Goal: Information Seeking & Learning: Learn about a topic

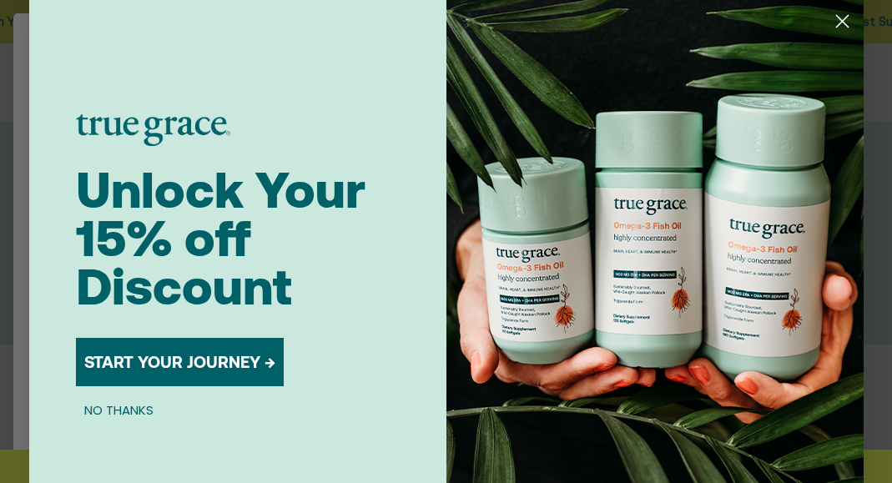
scroll to position [51, 0]
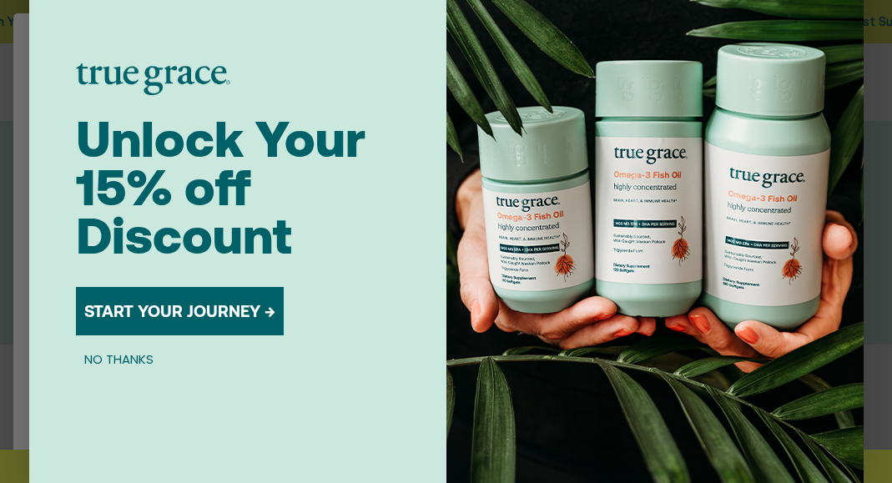
click at [135, 355] on button "NO THANKS" at bounding box center [119, 359] width 86 height 20
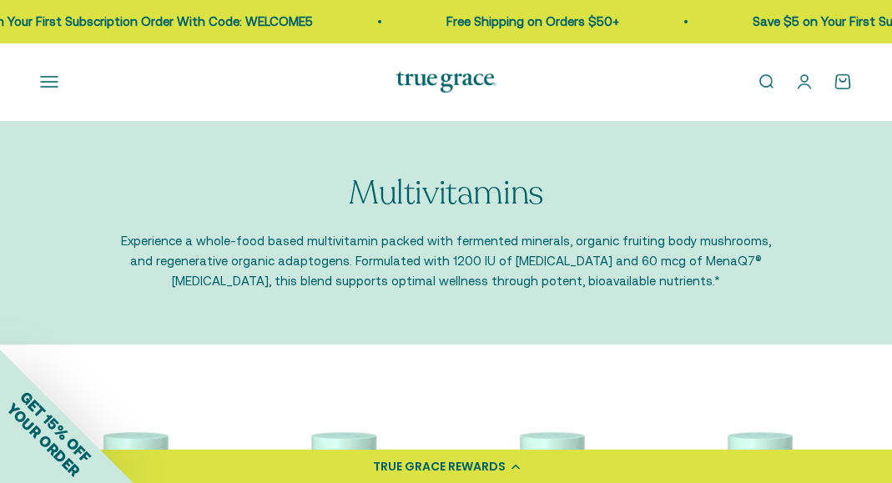
click at [49, 78] on button "Open navigation menu" at bounding box center [49, 82] width 18 height 18
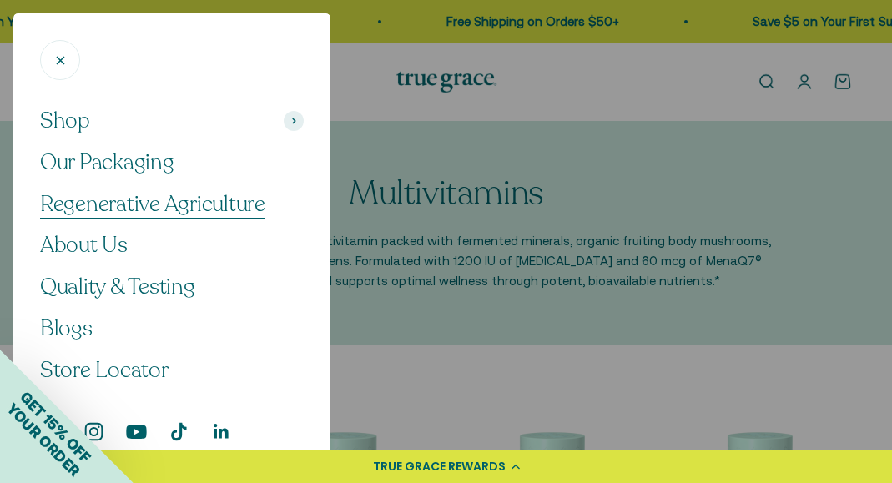
click at [95, 204] on span "Regenerative Agriculture" at bounding box center [152, 203] width 225 height 29
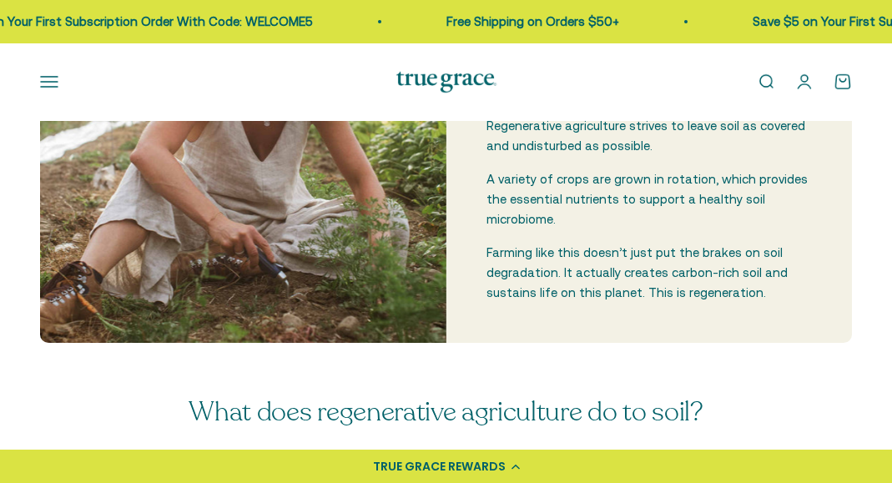
click at [45, 78] on button "Open navigation menu" at bounding box center [49, 82] width 18 height 18
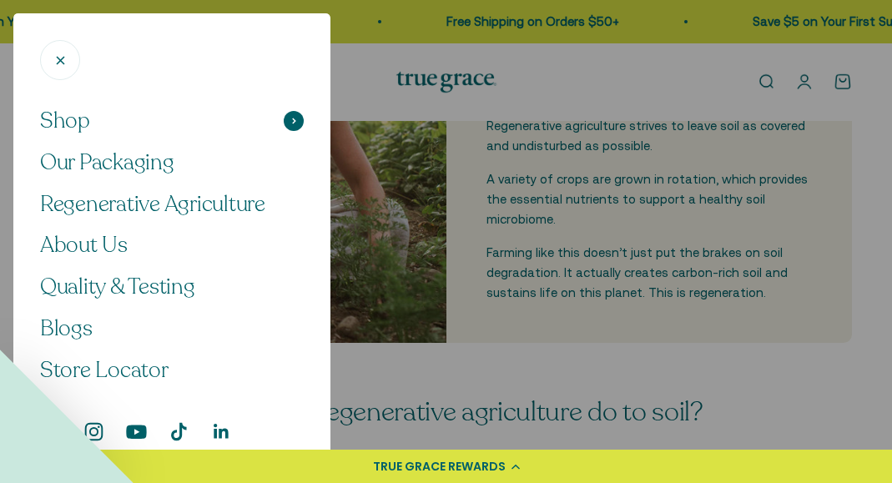
click at [66, 125] on span "Shop" at bounding box center [65, 121] width 50 height 28
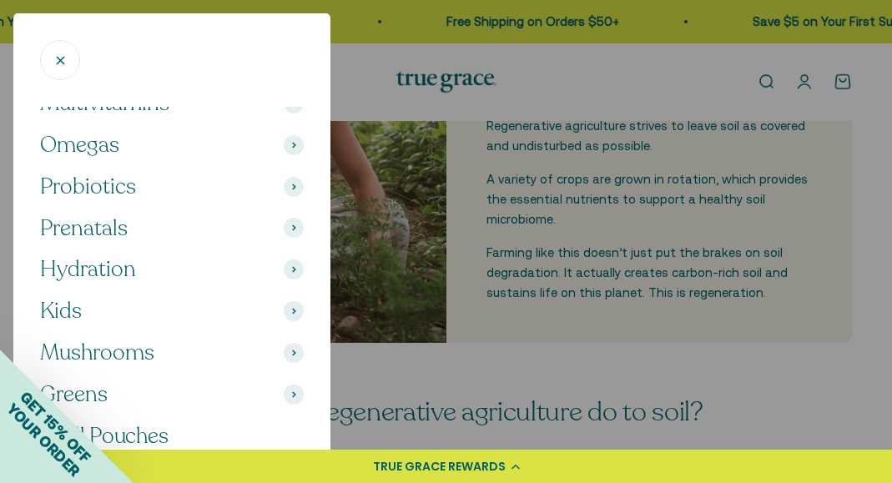
scroll to position [100, 0]
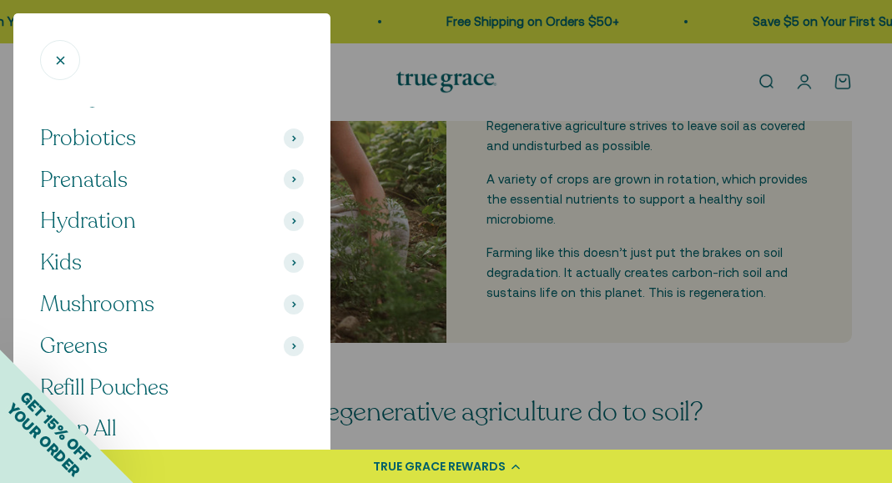
click at [116, 342] on button "Greens" at bounding box center [172, 346] width 264 height 28
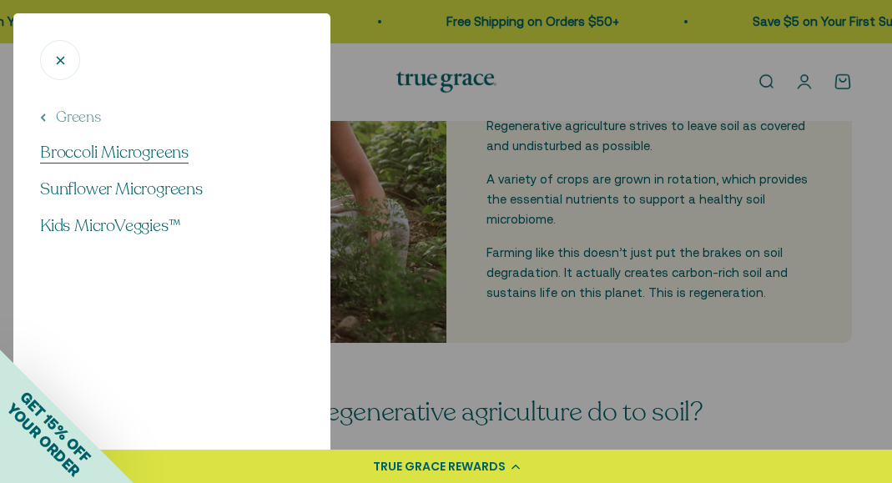
click at [110, 151] on span "Broccoli Microgreens" at bounding box center [114, 152] width 149 height 23
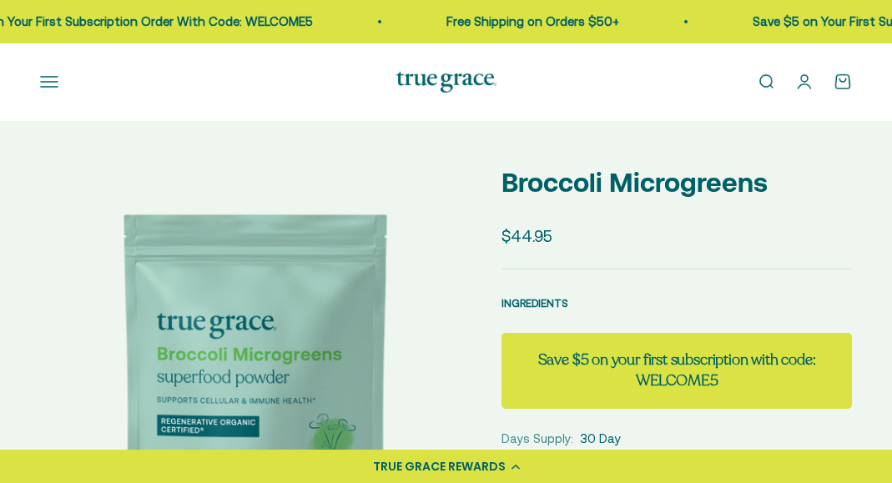
click at [545, 305] on span "INGREDIENTS" at bounding box center [534, 303] width 67 height 13
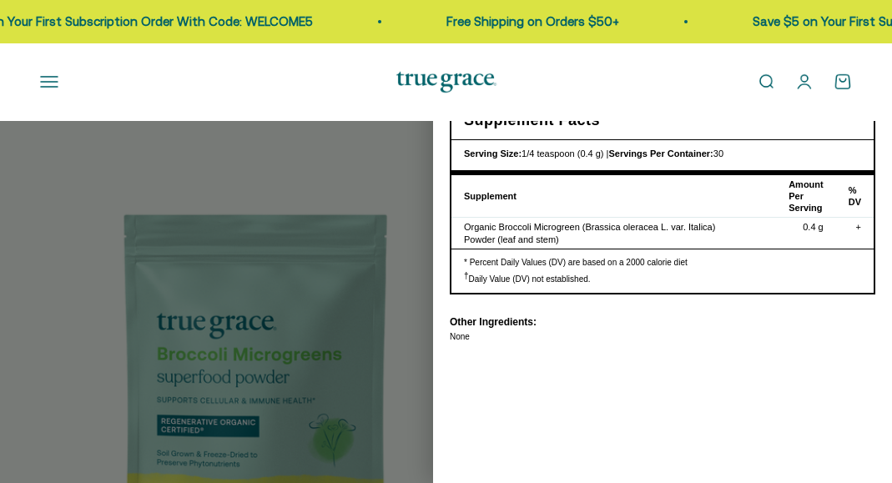
select select "3"
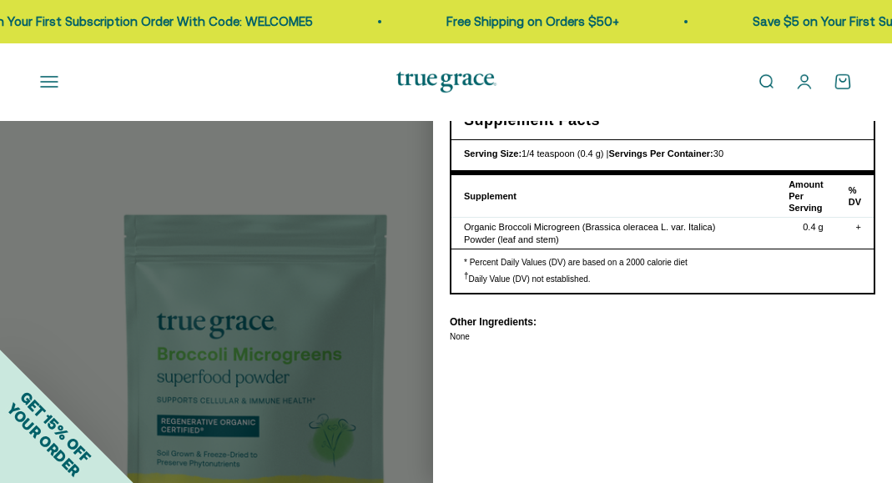
click at [486, 372] on div "Nutritional Information × Supplement Facts Serving Size: 1/4 teaspoon (0.4 g) |…" at bounding box center [662, 241] width 459 height 483
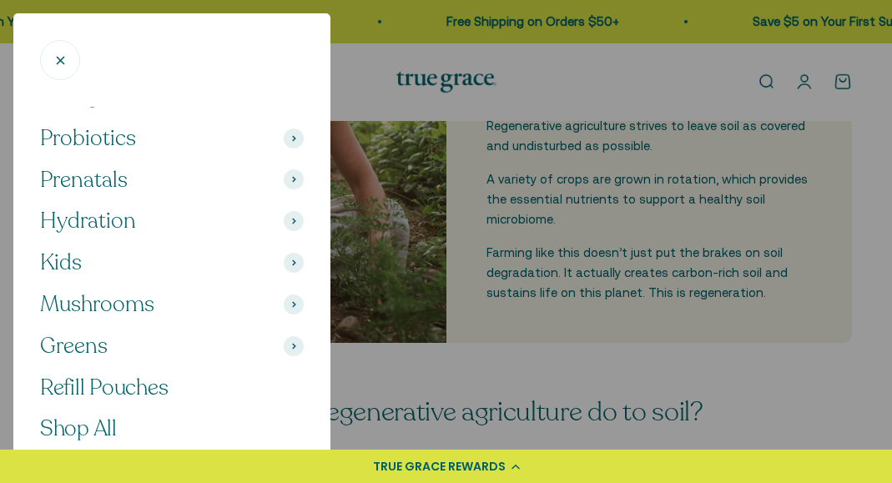
click at [139, 348] on button "Greens" at bounding box center [172, 346] width 264 height 28
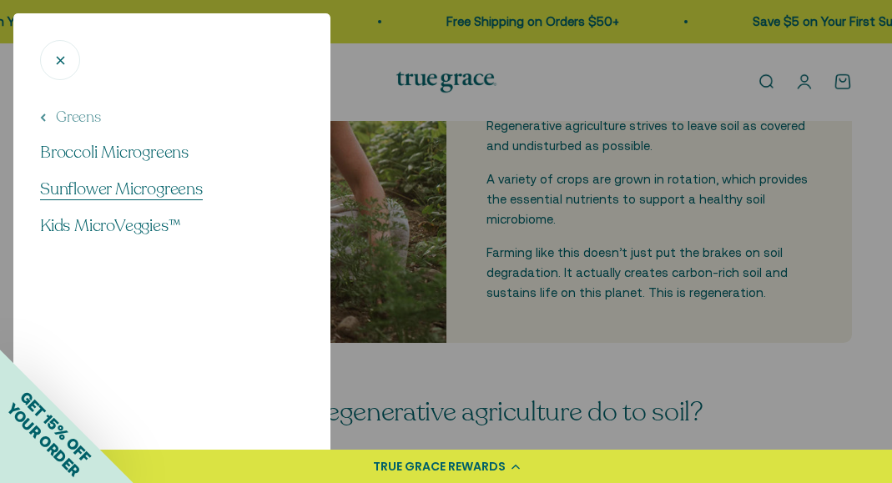
click at [155, 186] on span "Sunflower Microgreens" at bounding box center [121, 189] width 163 height 23
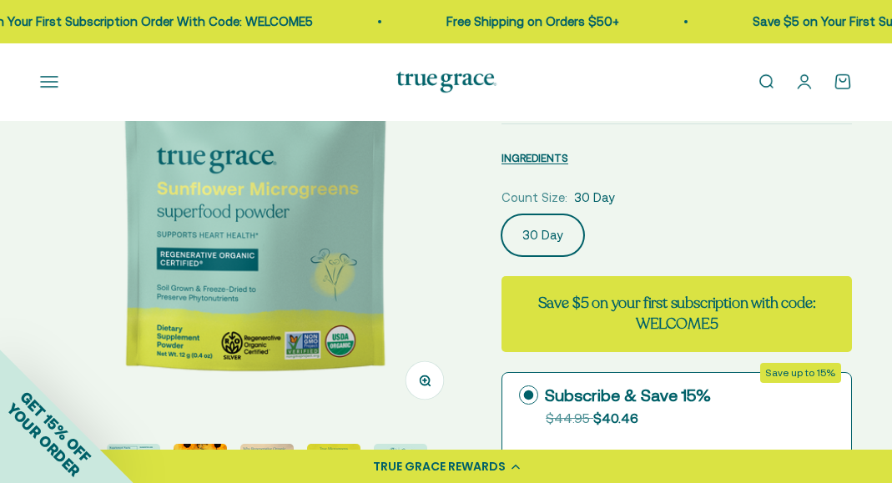
scroll to position [267, 0]
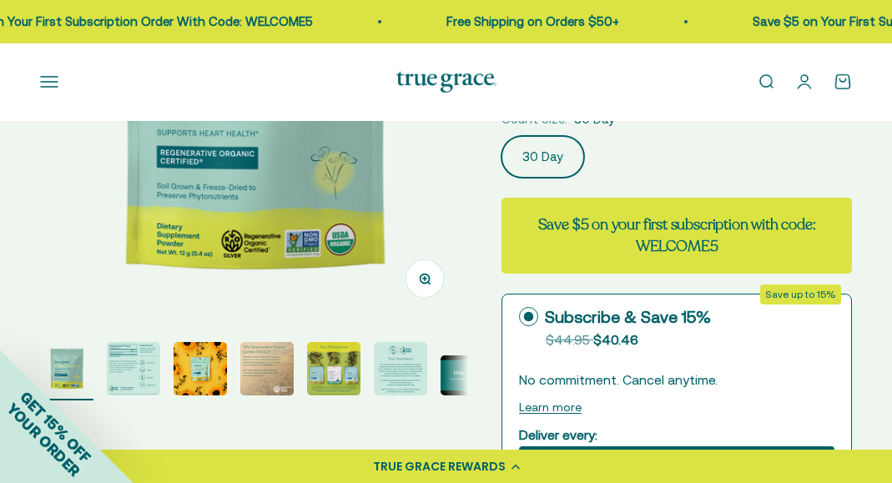
select select "3"
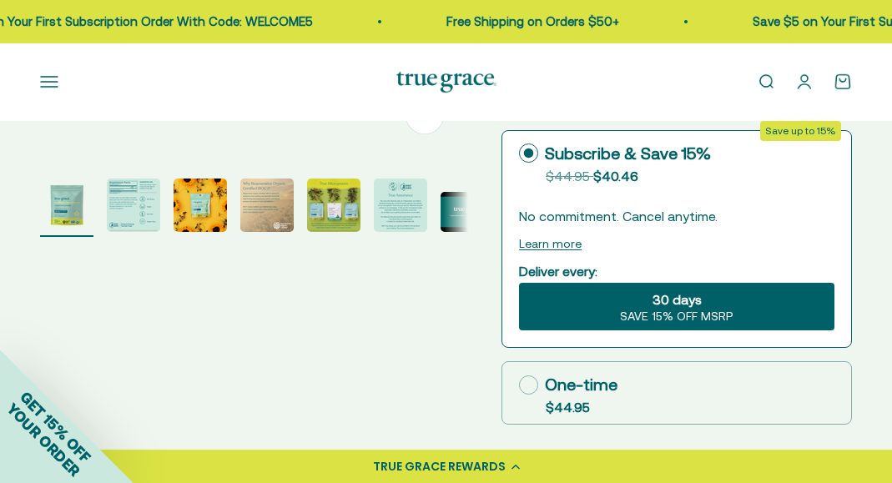
scroll to position [411, 0]
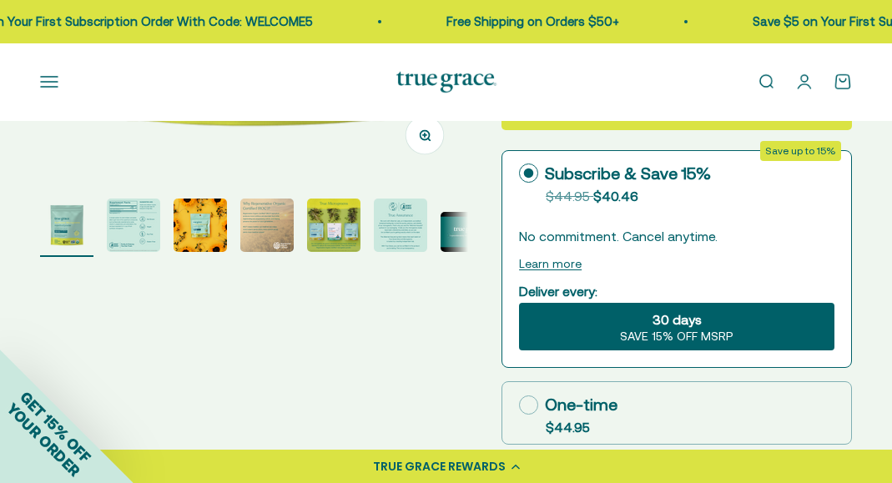
click at [395, 225] on img "Go to item 6" at bounding box center [400, 225] width 53 height 53
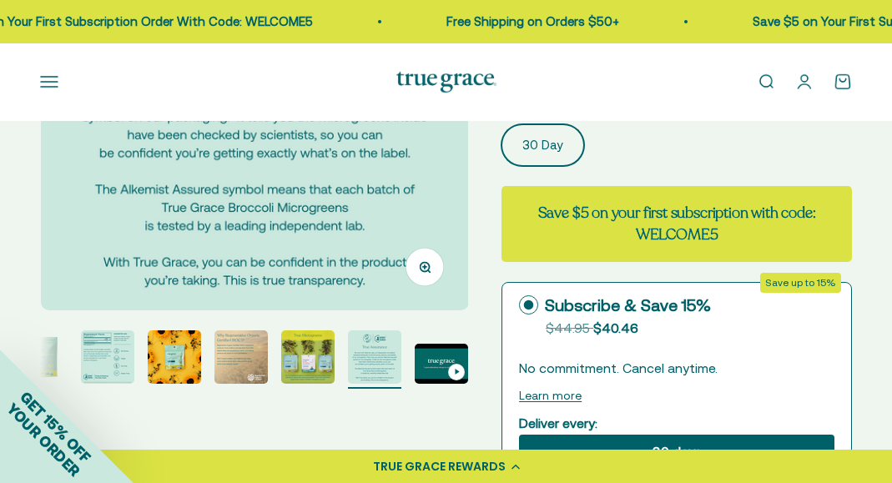
scroll to position [286, 0]
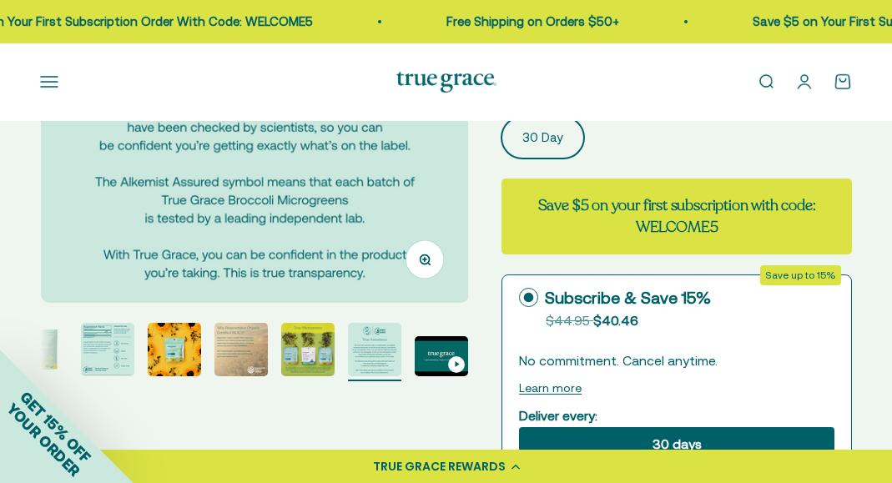
click at [179, 355] on img "Go to item 3" at bounding box center [174, 349] width 53 height 53
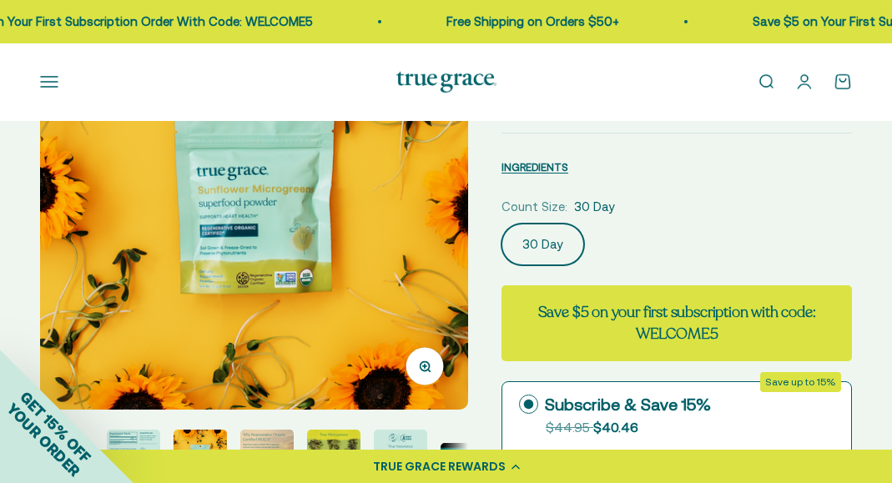
scroll to position [179, 0]
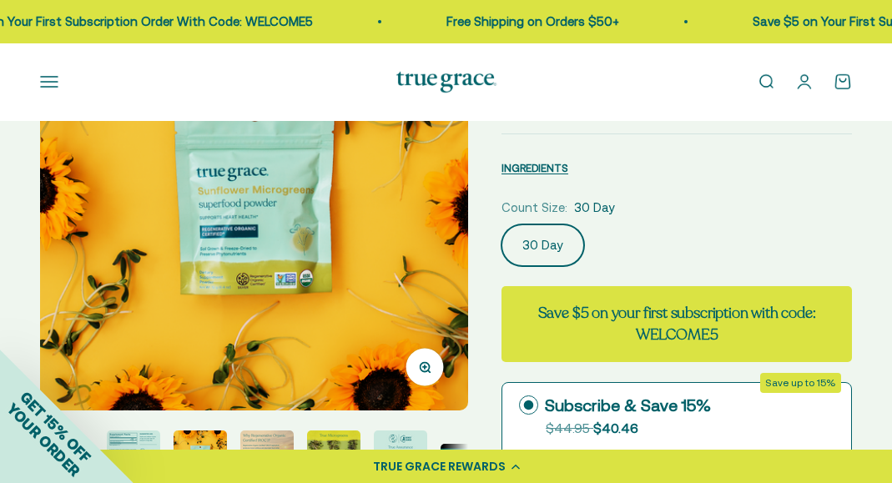
click at [268, 441] on img "Go to item 4" at bounding box center [266, 457] width 53 height 53
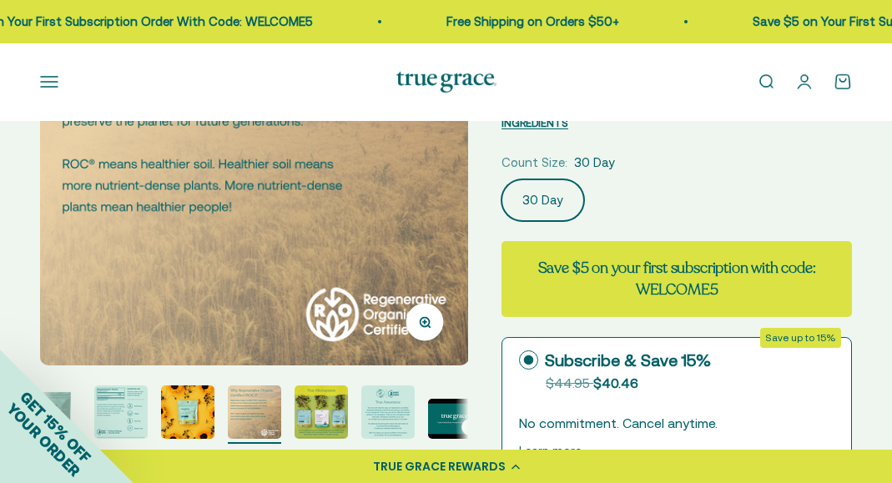
scroll to position [376, 0]
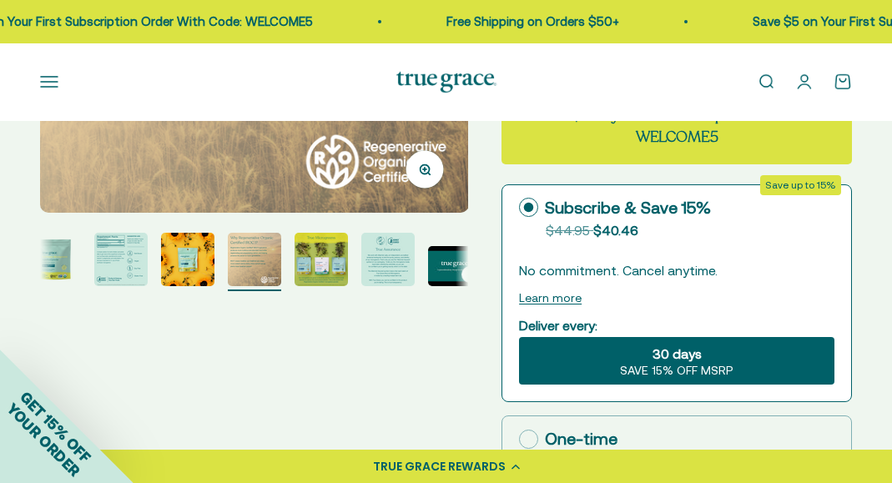
click at [388, 268] on img "Go to item 6" at bounding box center [387, 259] width 53 height 53
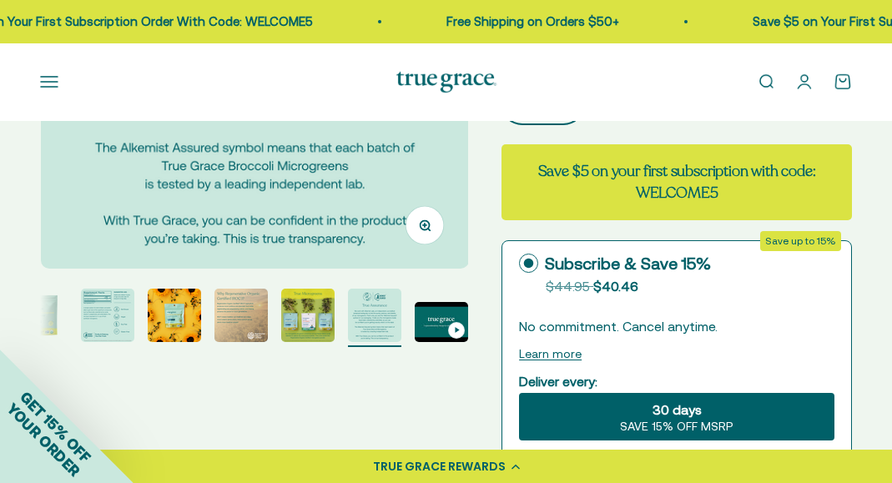
scroll to position [0, 0]
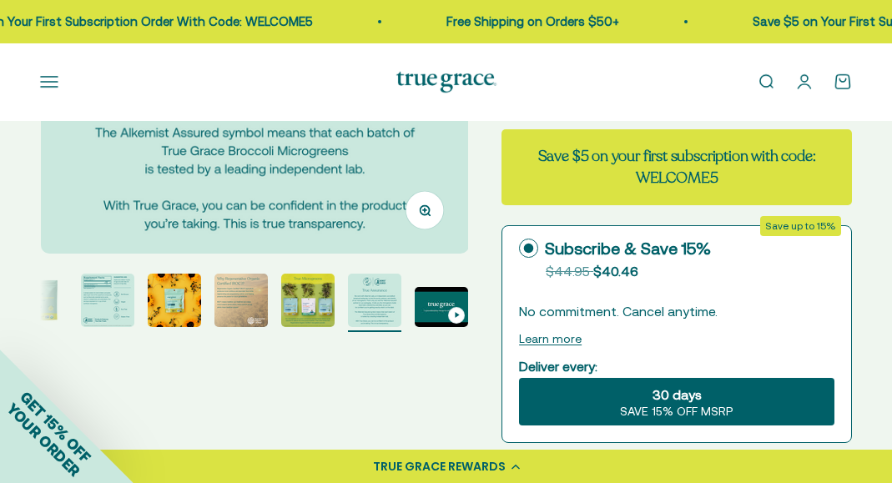
click at [118, 304] on img "Go to item 2" at bounding box center [107, 300] width 53 height 53
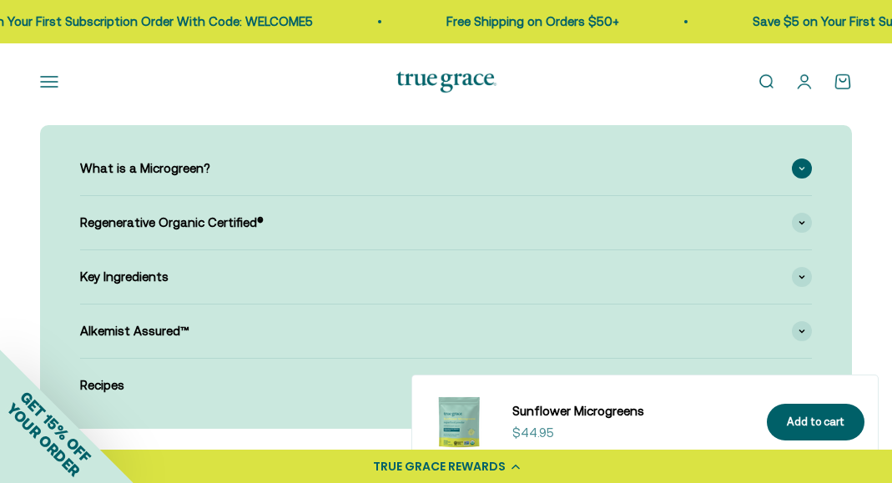
click at [252, 165] on div "What is a Microgreen?" at bounding box center [446, 168] width 732 height 53
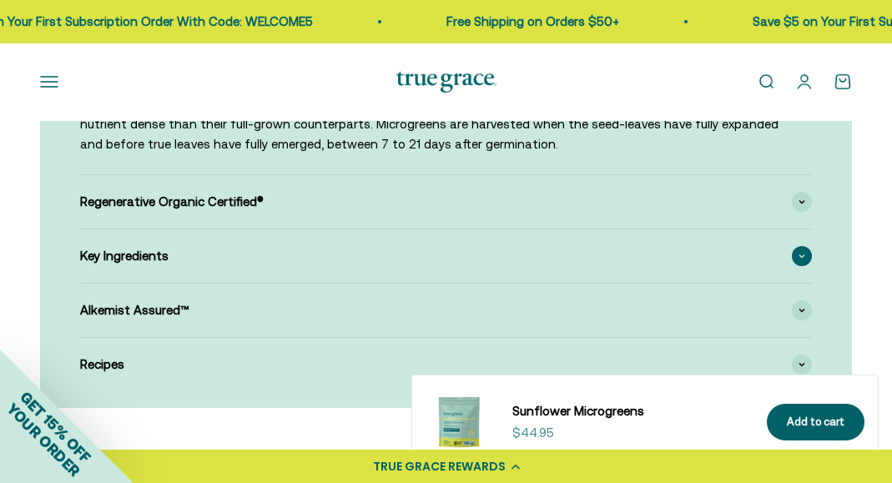
click at [229, 254] on div "Key Ingredients" at bounding box center [446, 255] width 732 height 53
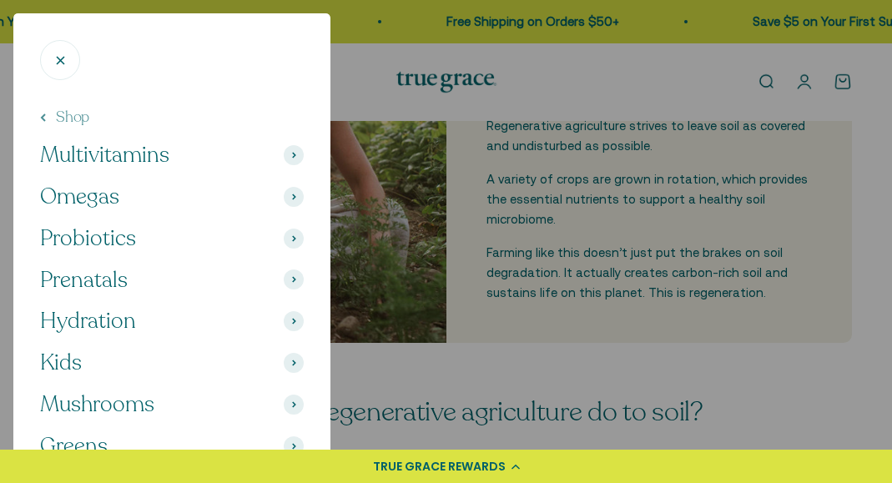
click at [141, 438] on button "Greens" at bounding box center [172, 446] width 264 height 28
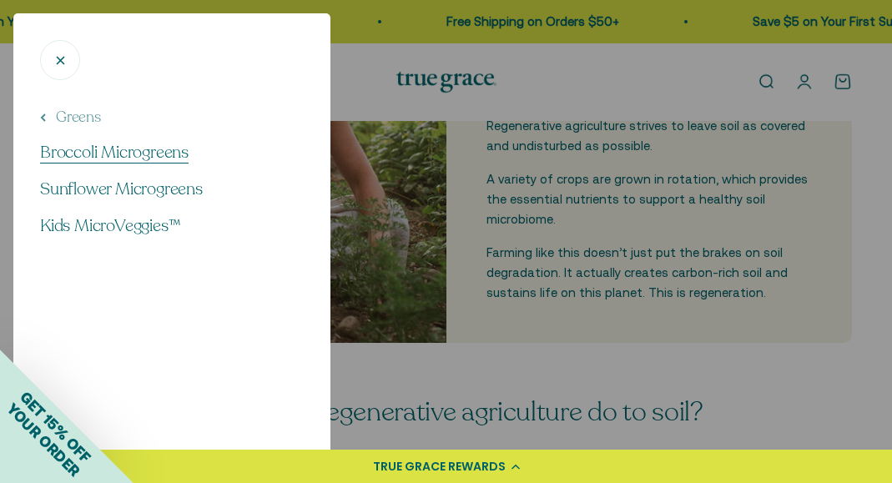
click at [146, 150] on span "Broccoli Microgreens" at bounding box center [114, 152] width 149 height 23
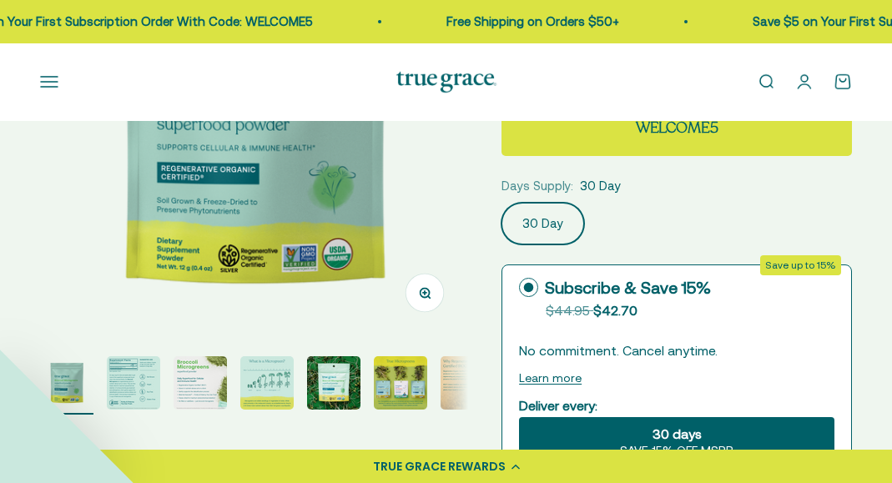
scroll to position [253, 0]
click at [140, 391] on img "Go to item 2" at bounding box center [133, 382] width 53 height 53
select select "3"
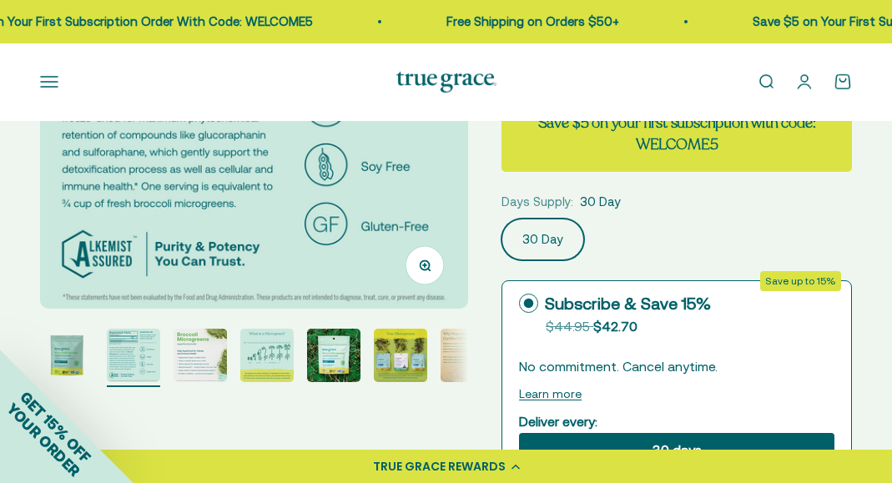
scroll to position [288, 0]
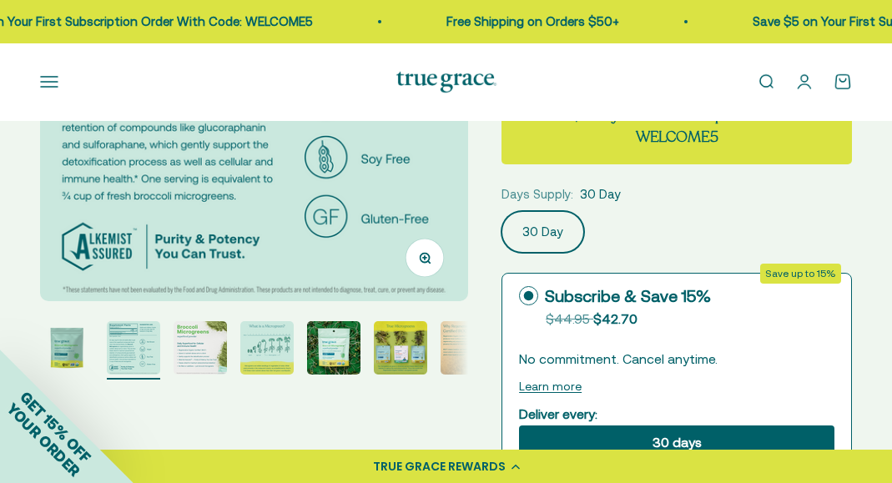
click at [204, 350] on img "Go to item 3" at bounding box center [200, 347] width 53 height 53
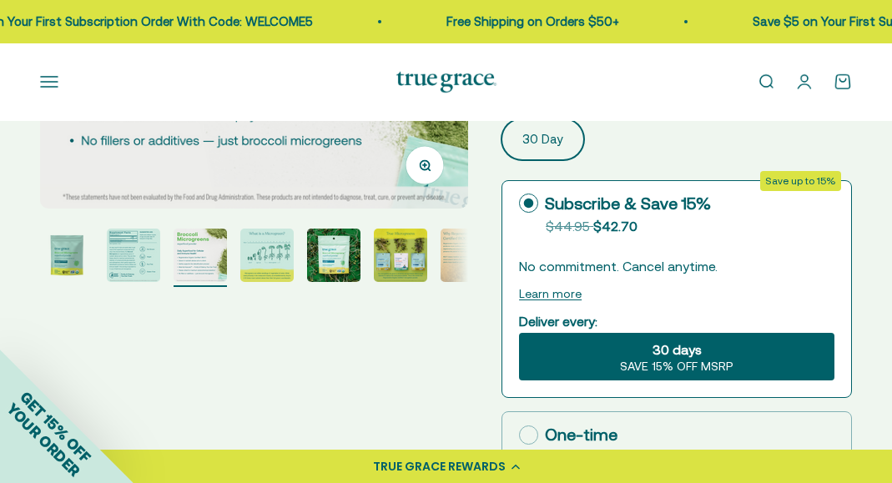
scroll to position [386, 0]
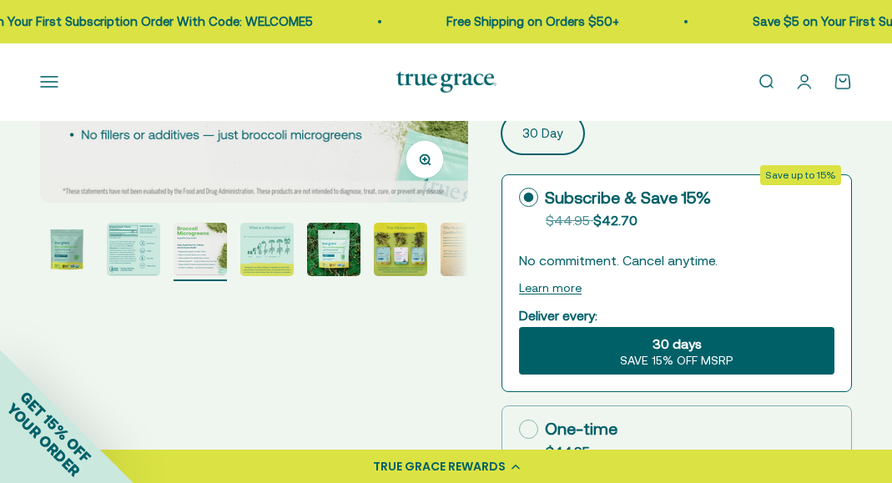
click at [271, 260] on img "Go to item 4" at bounding box center [266, 249] width 53 height 53
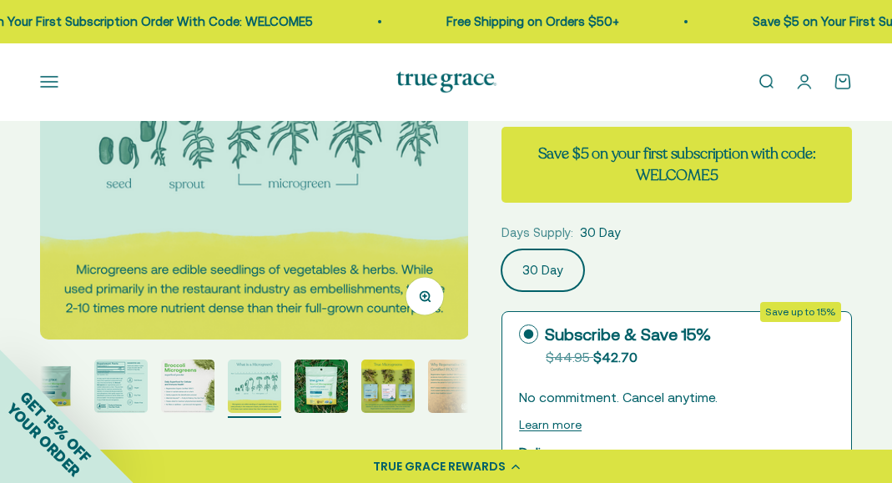
scroll to position [252, 0]
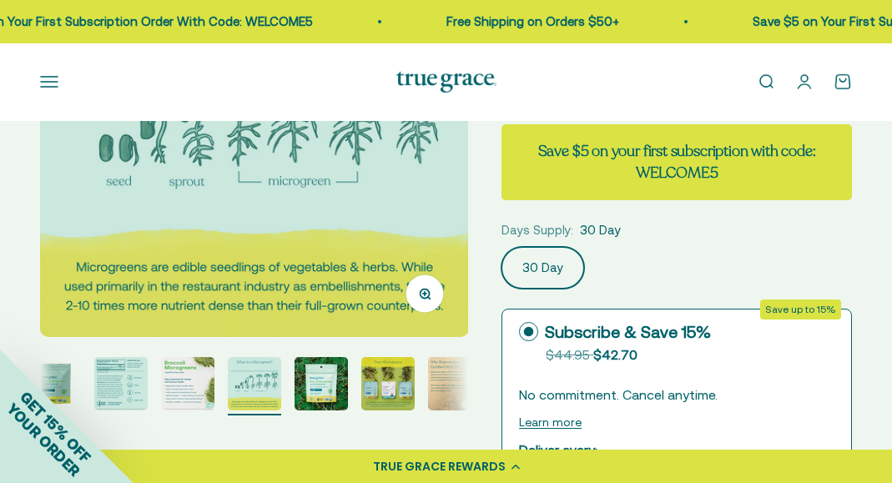
click at [399, 384] on img "Go to item 6" at bounding box center [387, 383] width 53 height 53
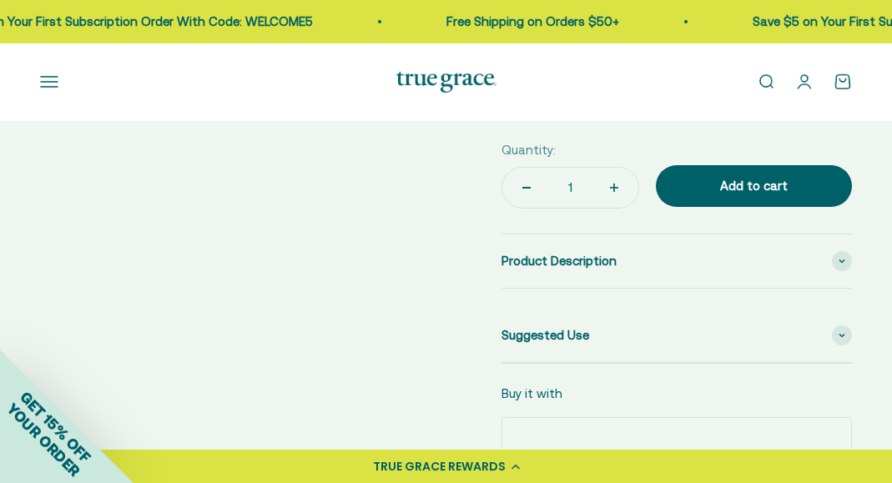
scroll to position [733, 0]
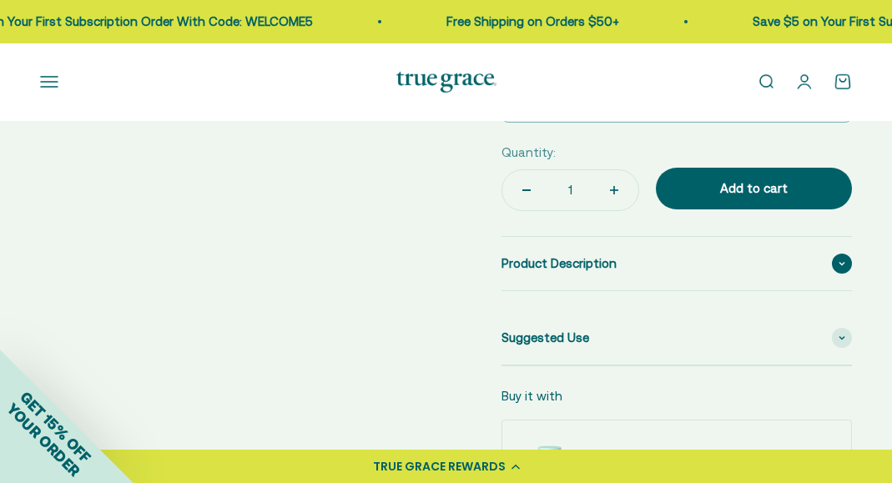
click at [571, 260] on span "Product Description" at bounding box center [558, 264] width 115 height 20
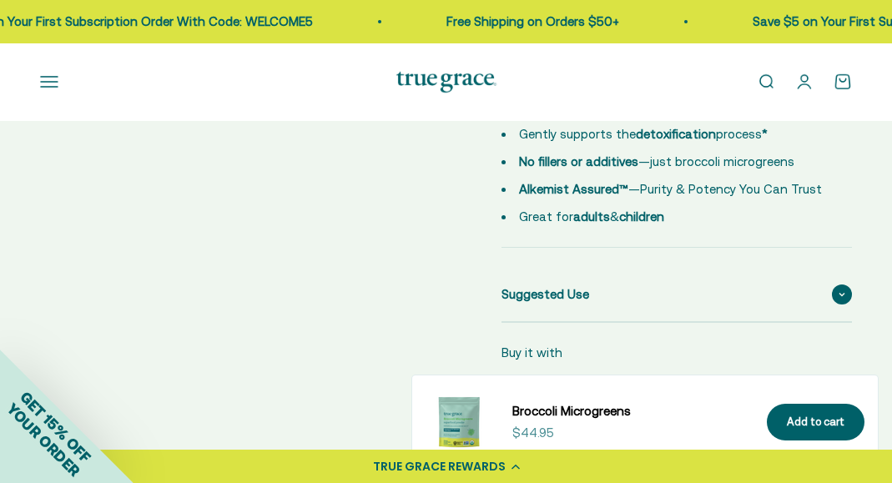
scroll to position [1014, 0]
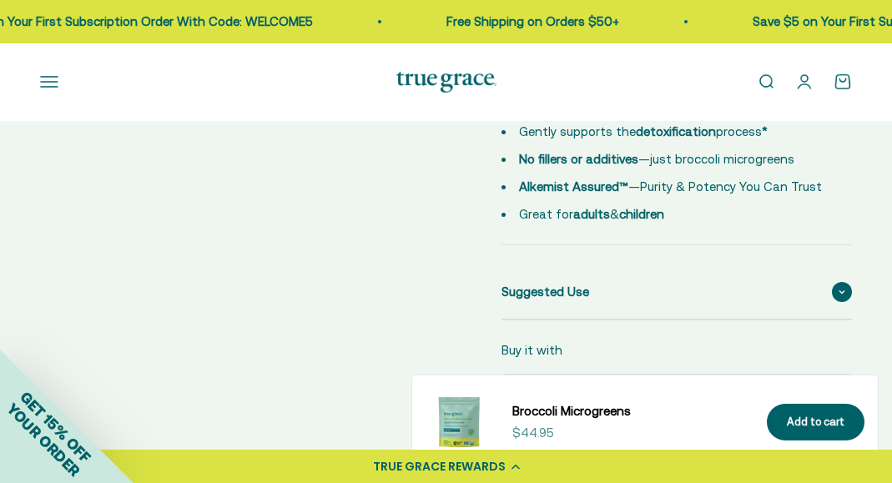
click at [536, 294] on span "Suggested Use" at bounding box center [545, 292] width 88 height 20
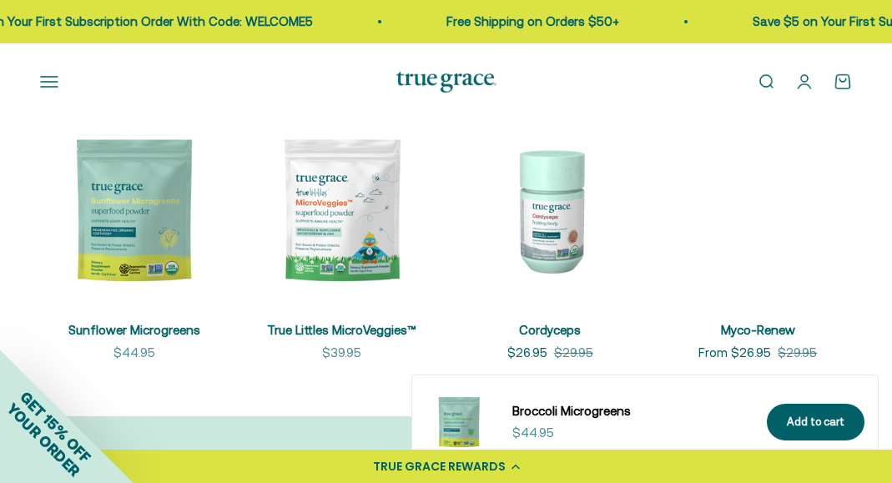
scroll to position [4743, 0]
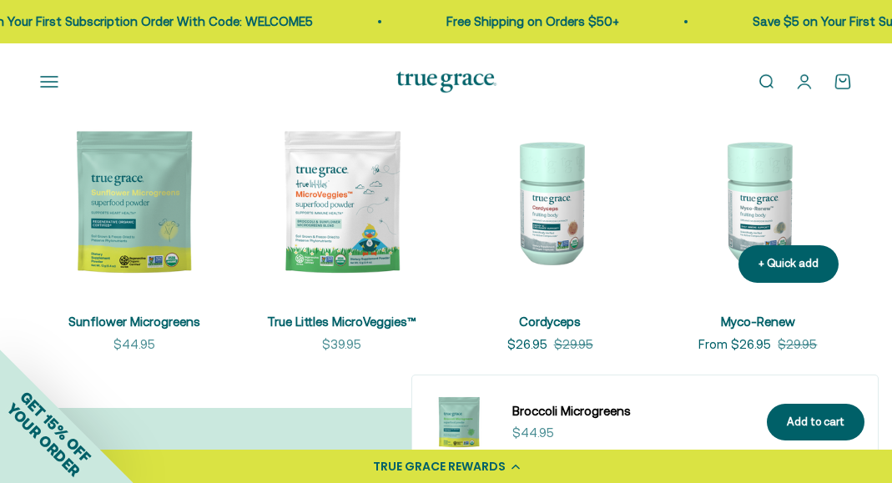
click at [761, 208] on img at bounding box center [758, 202] width 188 height 188
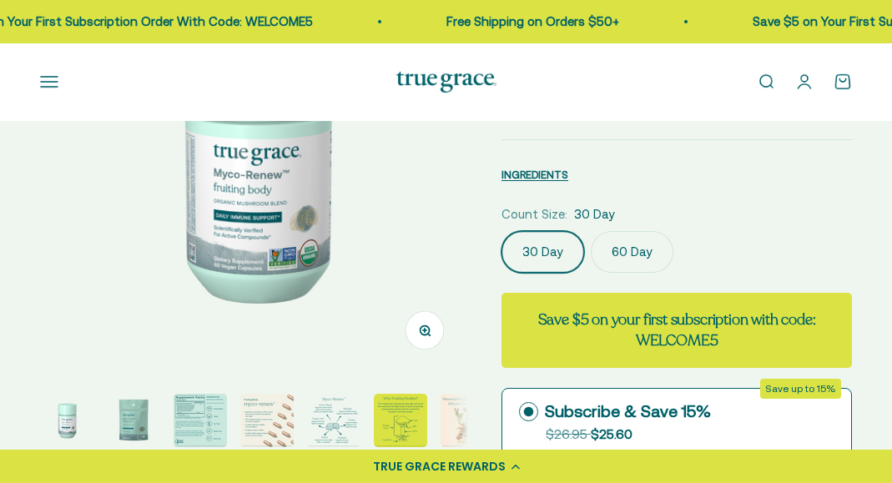
select select "3"
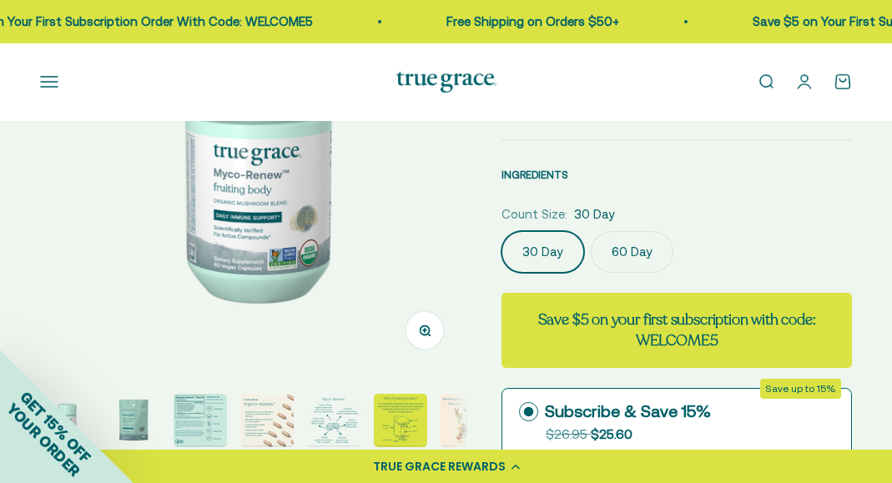
click at [522, 177] on span "INGREDIENTS" at bounding box center [534, 175] width 67 height 13
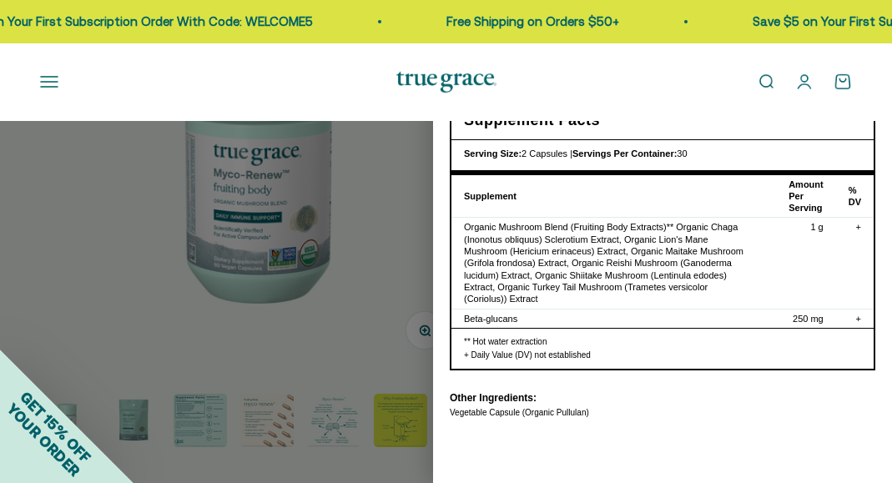
click at [365, 300] on div at bounding box center [446, 241] width 892 height 483
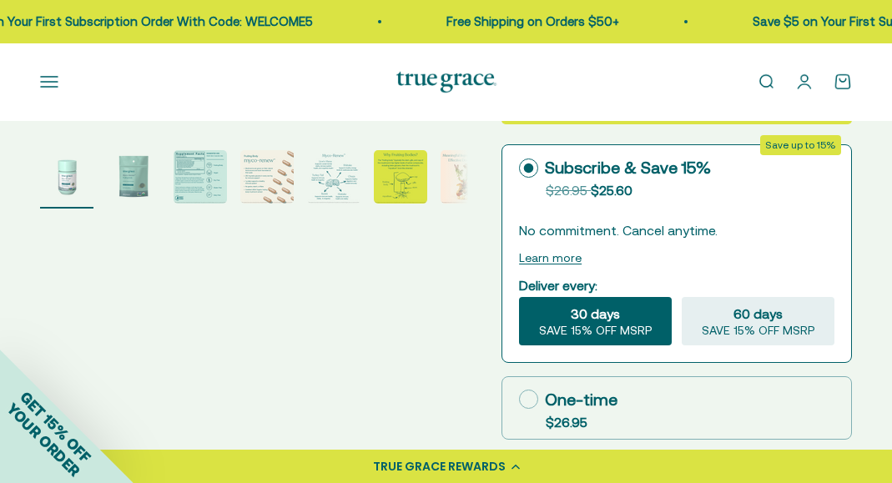
scroll to position [466, 0]
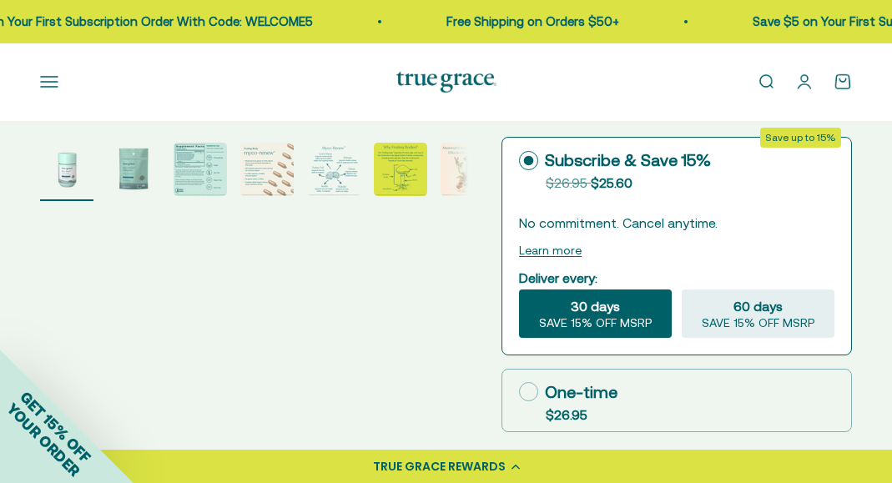
click at [275, 157] on img "Go to item 4" at bounding box center [266, 169] width 53 height 53
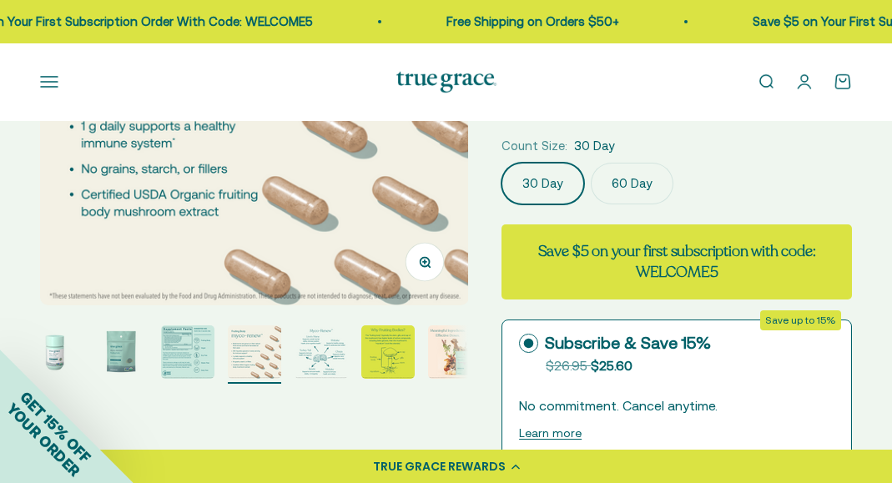
scroll to position [285, 0]
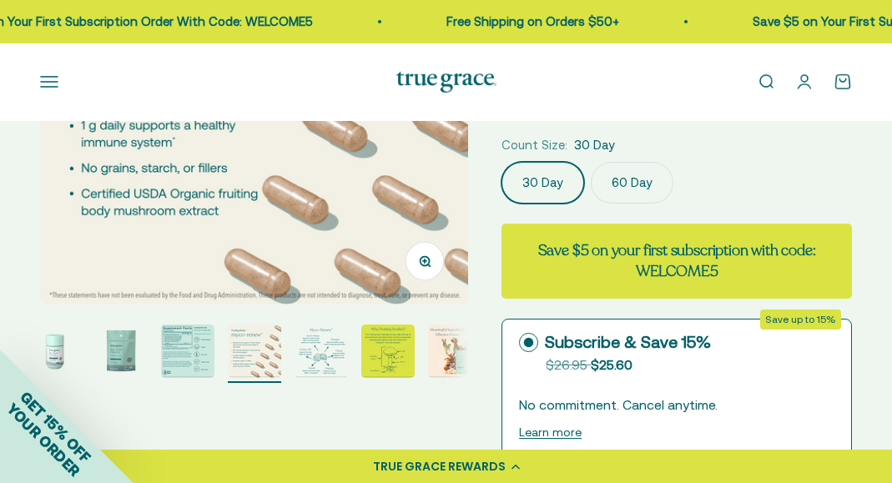
click at [326, 355] on img "Go to item 5" at bounding box center [321, 351] width 53 height 53
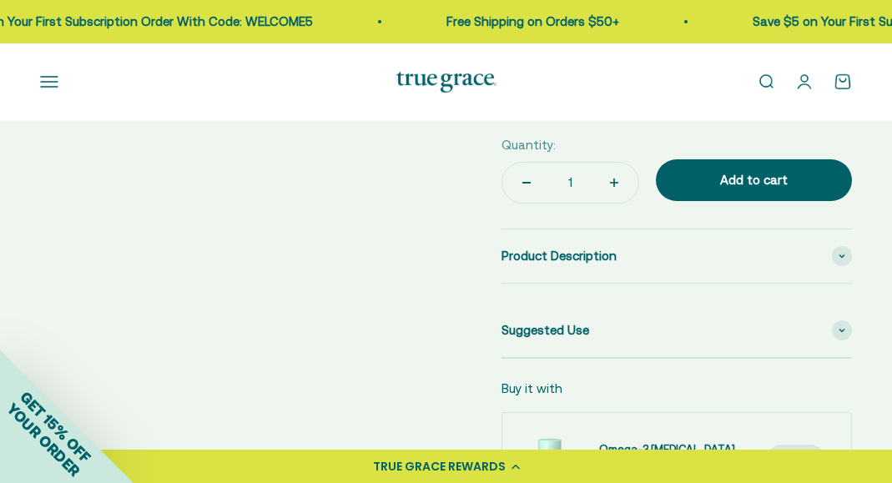
scroll to position [798, 0]
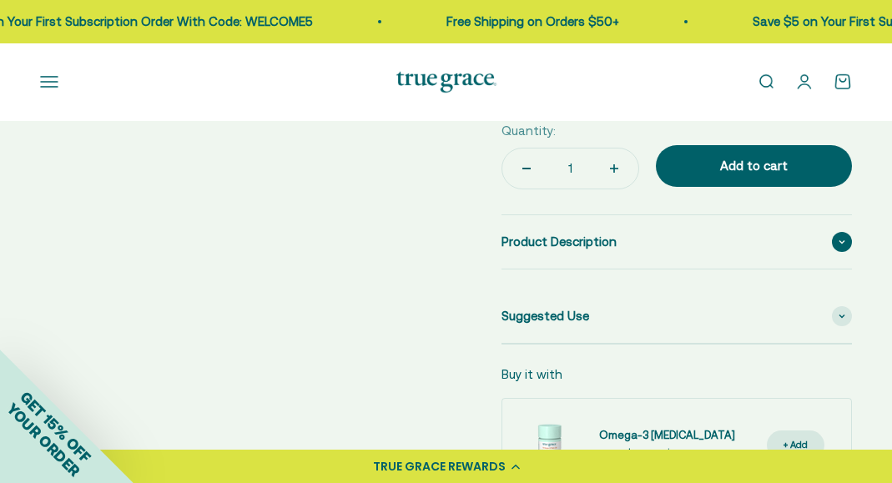
click at [549, 244] on span "Product Description" at bounding box center [558, 242] width 115 height 20
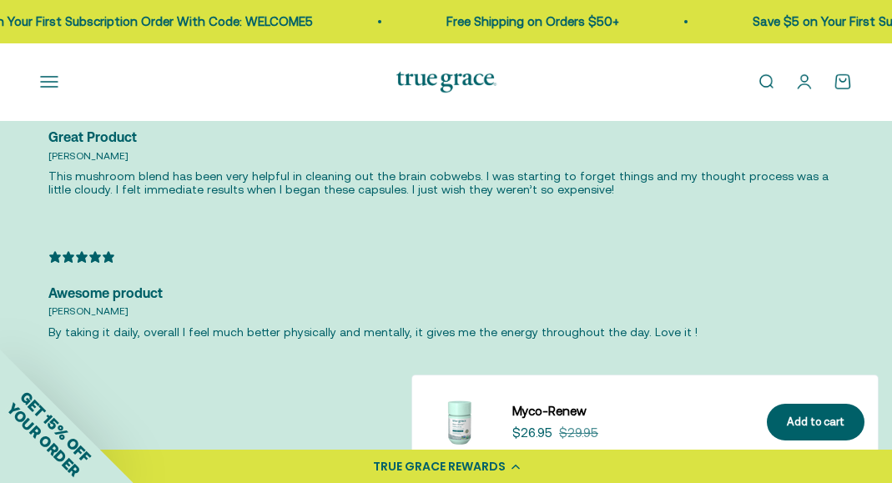
scroll to position [4765, 0]
